Goal: Navigation & Orientation: Understand site structure

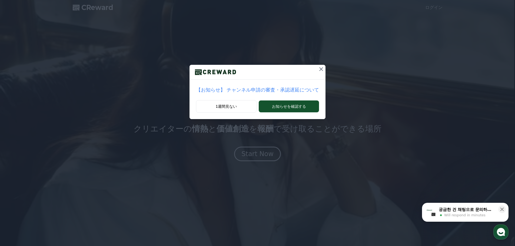
click at [318, 69] on icon at bounding box center [321, 69] width 6 height 6
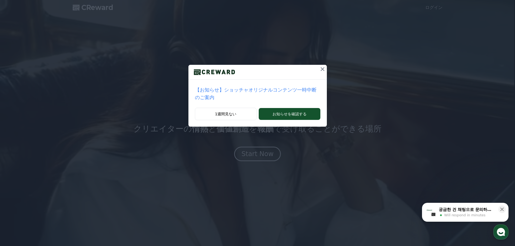
click at [319, 68] on icon at bounding box center [322, 69] width 6 height 6
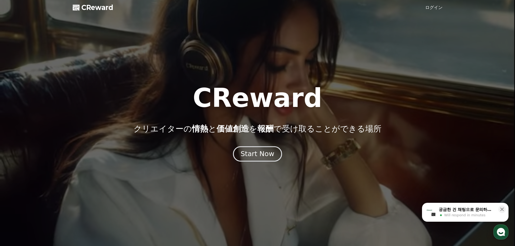
click at [249, 152] on div "Start Now" at bounding box center [258, 154] width 34 height 9
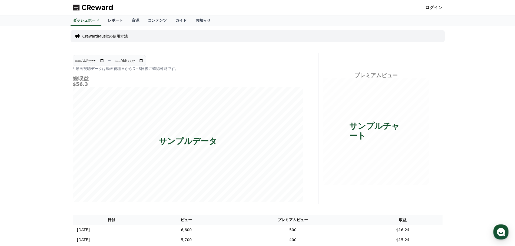
click at [108, 20] on link "レポート" at bounding box center [116, 20] width 24 height 10
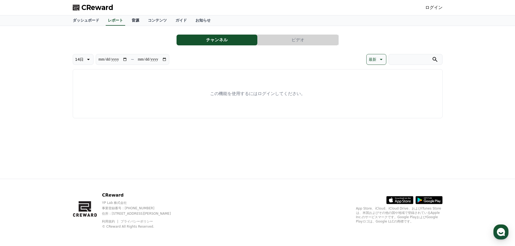
click at [127, 21] on link "音源" at bounding box center [135, 20] width 16 height 10
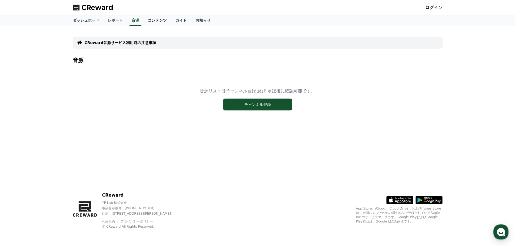
click at [148, 22] on link "コンテンツ" at bounding box center [158, 20] width 28 height 10
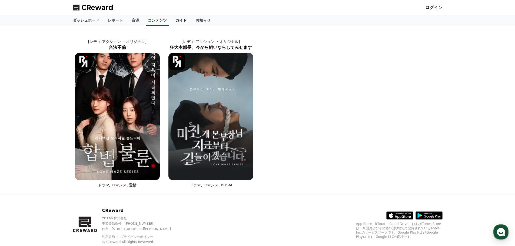
click at [171, 22] on link "ガイド" at bounding box center [181, 20] width 20 height 10
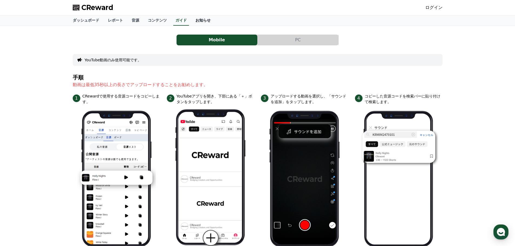
click at [191, 21] on link "お知らせ" at bounding box center [203, 20] width 24 height 10
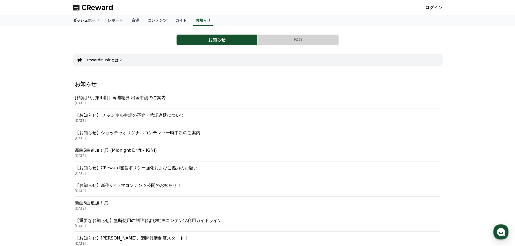
click at [78, 21] on link "ダッシュボード" at bounding box center [85, 20] width 35 height 10
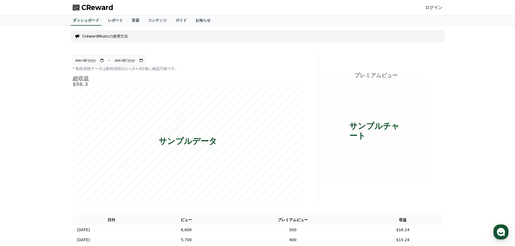
click at [93, 9] on span "CReward" at bounding box center [97, 7] width 32 height 9
